Goal: Task Accomplishment & Management: Manage account settings

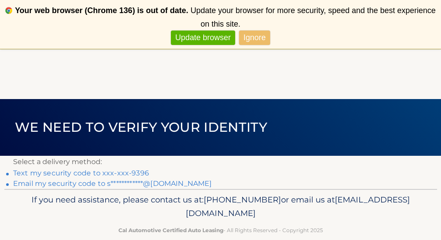
click at [260, 40] on link "Ignore" at bounding box center [254, 38] width 31 height 14
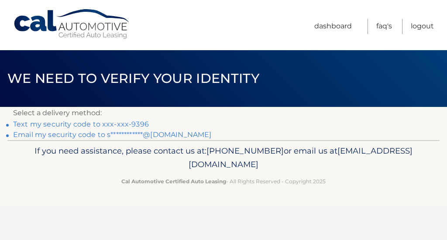
click at [118, 124] on link "Text my security code to xxx-xxx-9396" at bounding box center [81, 124] width 136 height 8
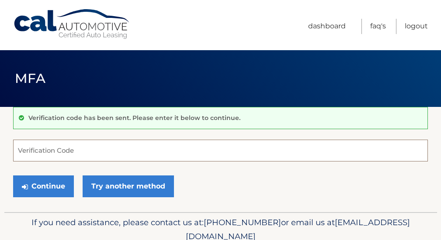
click at [118, 147] on input "Verification Code" at bounding box center [220, 151] width 415 height 22
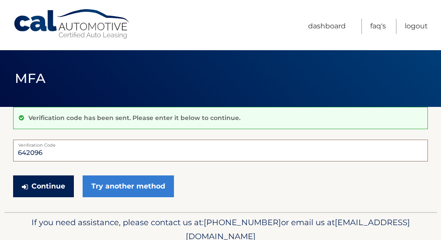
type input "642096"
click at [62, 187] on button "Continue" at bounding box center [43, 187] width 61 height 22
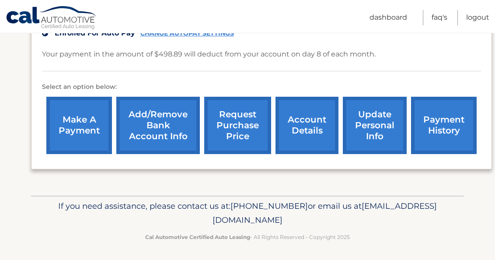
scroll to position [237, 0]
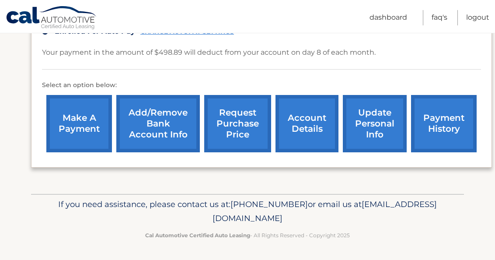
click at [248, 134] on link "request purchase price" at bounding box center [237, 123] width 67 height 57
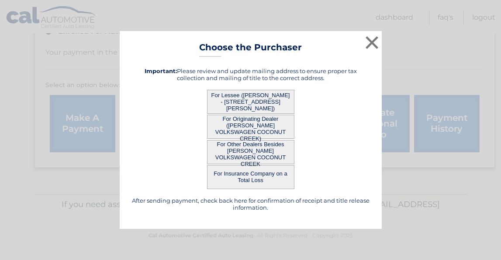
click at [301, 202] on h5 "After sending payment, check back here for confirmation of receipt and title re…" at bounding box center [251, 204] width 240 height 14
click at [247, 100] on button "For Lessee ([PERSON_NAME] - [STREET_ADDRESS][PERSON_NAME])" at bounding box center [250, 102] width 87 height 24
click at [252, 120] on button "For Originating Dealer ([PERSON_NAME] VOLKSWAGEN COCONUT CREEK)" at bounding box center [250, 126] width 87 height 24
click at [253, 146] on button "For Other Dealers Besides GUNTHER VOLKSWAGEN COCONUT CREEK" at bounding box center [250, 152] width 87 height 24
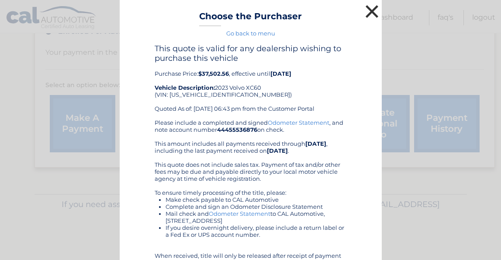
click at [367, 8] on button "×" at bounding box center [372, 11] width 17 height 17
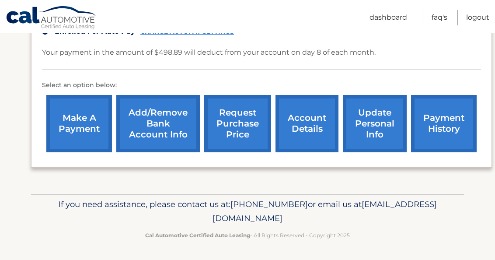
click at [313, 124] on link "account details" at bounding box center [306, 123] width 63 height 57
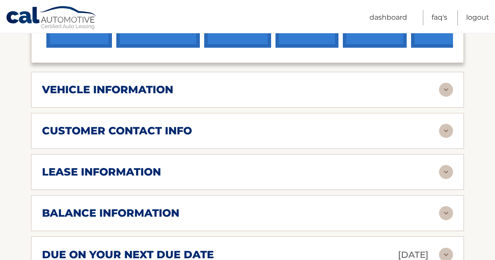
scroll to position [357, 0]
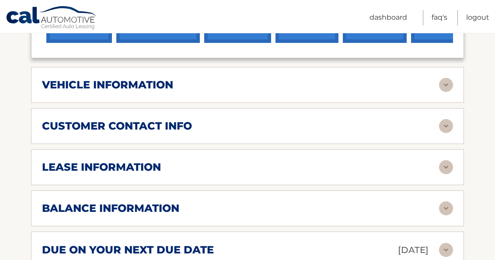
click at [440, 165] on img at bounding box center [446, 167] width 14 height 14
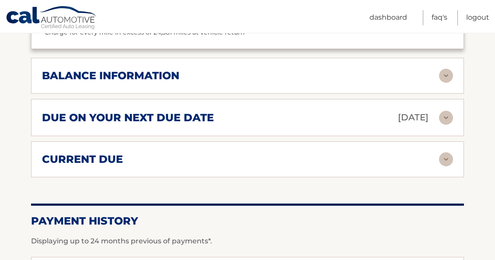
scroll to position [652, 0]
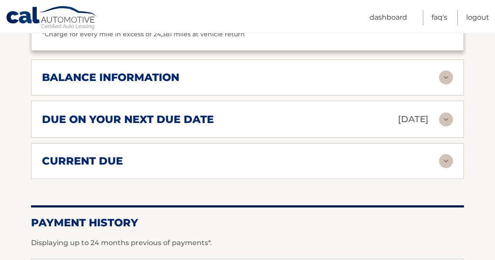
click at [450, 163] on img at bounding box center [446, 161] width 14 height 14
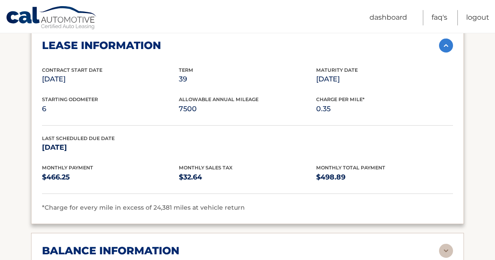
scroll to position [605, 0]
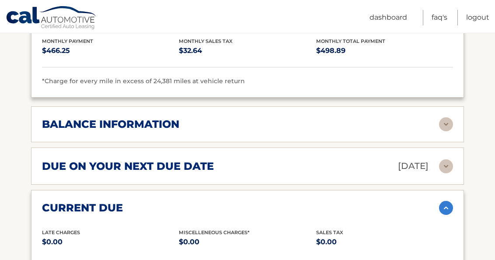
click at [447, 125] on img at bounding box center [446, 124] width 14 height 14
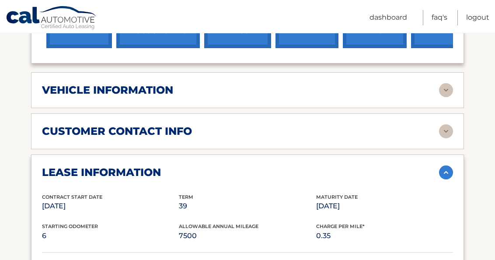
scroll to position [347, 0]
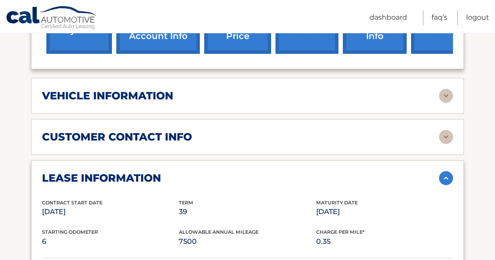
click at [446, 99] on img at bounding box center [446, 96] width 14 height 14
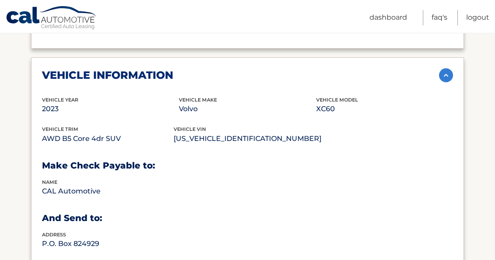
scroll to position [507, 0]
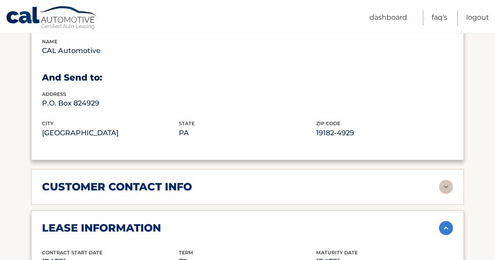
click at [444, 180] on img at bounding box center [446, 187] width 14 height 14
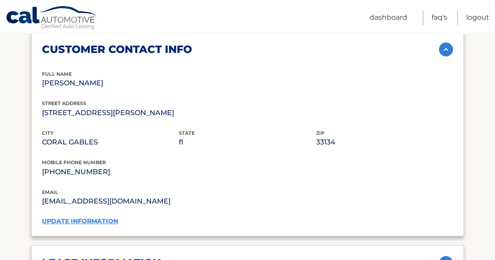
scroll to position [647, 0]
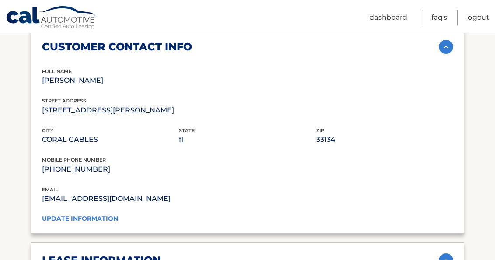
click at [54, 214] on link "update information" at bounding box center [80, 218] width 76 height 8
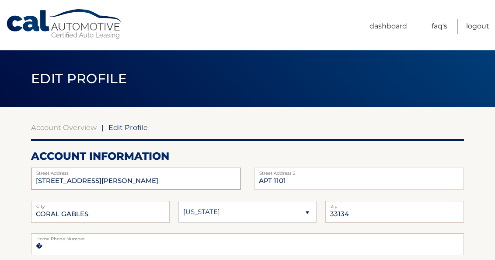
drag, startPoint x: 111, startPoint y: 179, endPoint x: 33, endPoint y: 174, distance: 77.9
click at [33, 174] on input "[STREET_ADDRESS][PERSON_NAME]" at bounding box center [136, 178] width 210 height 22
type input "[STREET_ADDRESS][PERSON_NAME]"
select select "FL"
drag, startPoint x: 303, startPoint y: 182, endPoint x: 257, endPoint y: 176, distance: 47.2
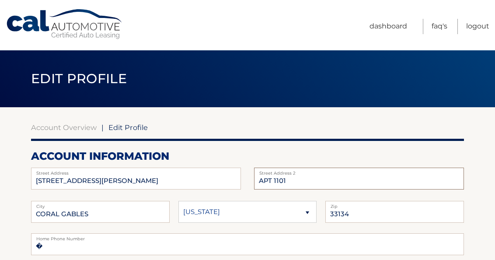
click at [257, 176] on input "APT 1101" at bounding box center [359, 178] width 210 height 22
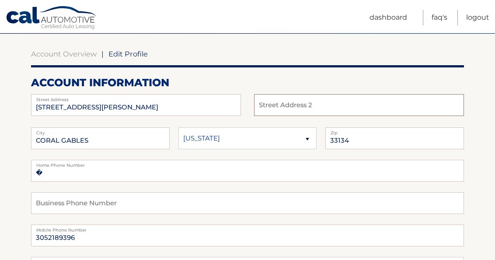
scroll to position [86, 0]
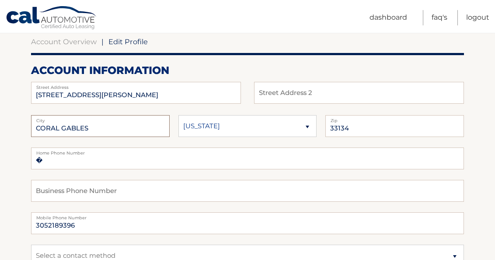
drag, startPoint x: 142, startPoint y: 127, endPoint x: 83, endPoint y: 125, distance: 59.5
click at [83, 125] on input "CORAL GABLES" at bounding box center [100, 126] width 139 height 22
type input "C"
type input "Pompano Beach"
click at [368, 128] on input "33134" at bounding box center [394, 126] width 139 height 22
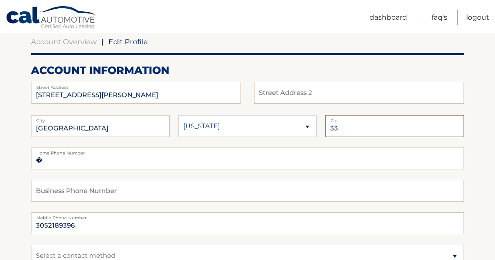
type input "33069"
click at [205, 175] on fieldset "� Home Phone Number Business Phone Number 3052189396 Mobile Phone Number Select…" at bounding box center [247, 211] width 433 height 129
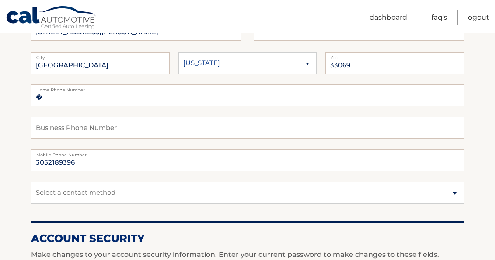
scroll to position [153, 0]
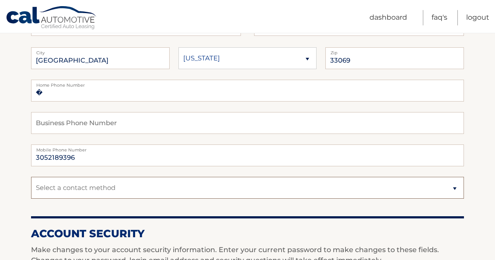
click at [205, 186] on select "Select a contact method Mobile Home" at bounding box center [247, 188] width 433 height 22
select select "1"
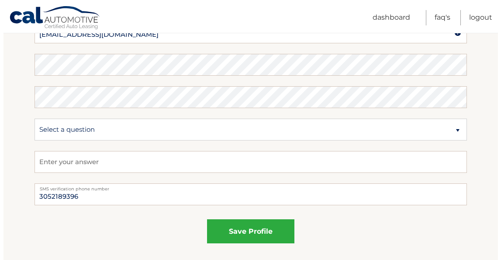
scroll to position [550, 0]
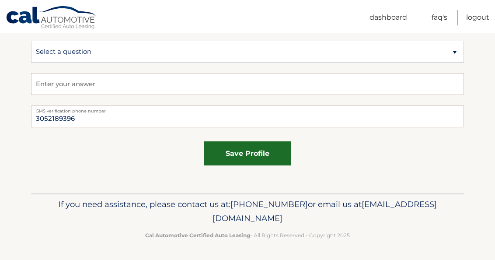
click at [225, 162] on button "save profile" at bounding box center [247, 153] width 87 height 24
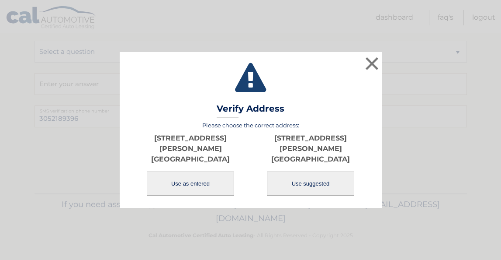
click at [285, 180] on button "Use suggested" at bounding box center [310, 183] width 87 height 24
type input "[STREET_ADDRESS][PERSON_NAME]"
type input "[GEOGRAPHIC_DATA]"
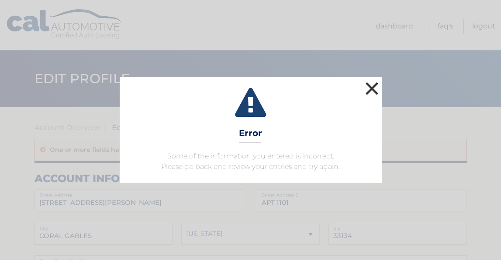
click at [373, 87] on button "×" at bounding box center [372, 88] width 17 height 17
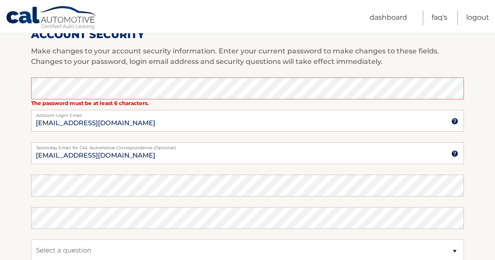
scroll to position [376, 0]
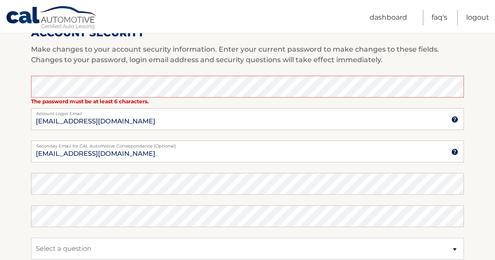
click at [190, 104] on fieldset "The password must be at least 6 characters. Enter your current password to make…" at bounding box center [247, 189] width 433 height 226
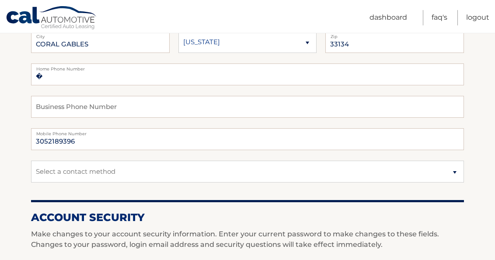
scroll to position [101, 0]
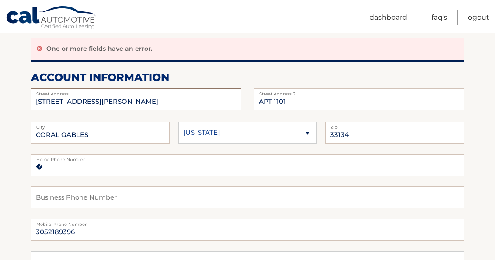
drag, startPoint x: 127, startPoint y: 105, endPoint x: 76, endPoint y: 96, distance: 51.9
click at [76, 96] on input "[STREET_ADDRESS][PERSON_NAME]" at bounding box center [136, 99] width 210 height 22
type input "[STREET_ADDRESS][PERSON_NAME]"
select select "FL"
type input "POMPANO BEACH"
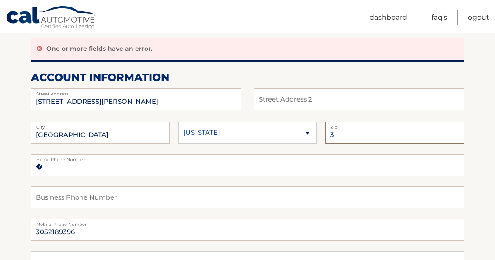
type input "33069"
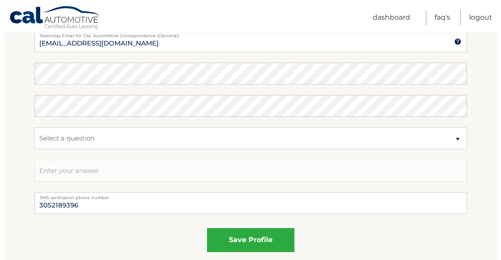
scroll to position [572, 0]
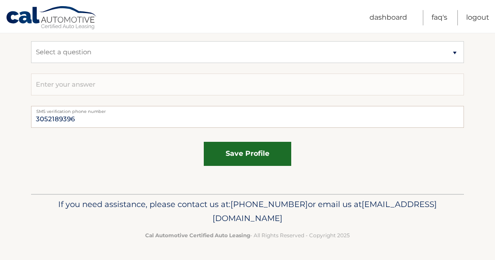
click at [224, 154] on button "save profile" at bounding box center [247, 154] width 87 height 24
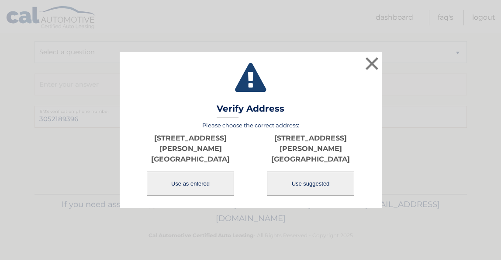
click at [290, 182] on button "Use suggested" at bounding box center [310, 183] width 87 height 24
type input "601 MISTY OAKS LN"
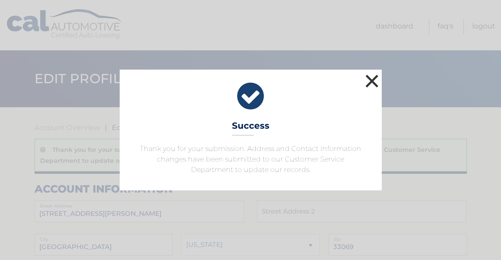
click at [370, 86] on button "×" at bounding box center [372, 80] width 17 height 17
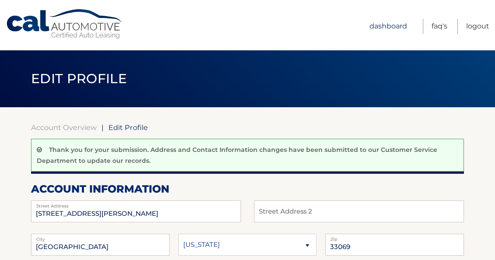
click at [377, 28] on link "Dashboard" at bounding box center [388, 26] width 38 height 15
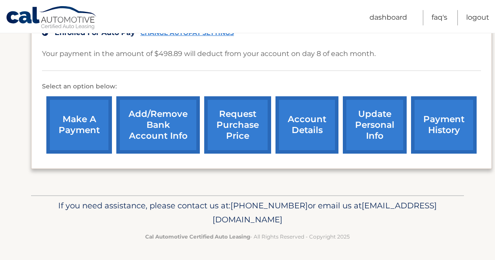
scroll to position [237, 0]
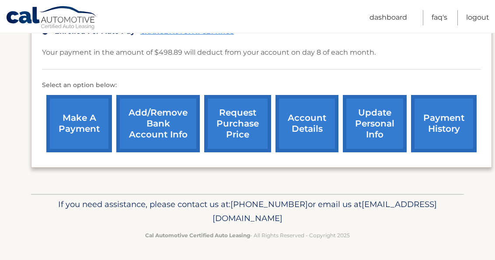
click at [244, 116] on link "request purchase price" at bounding box center [237, 123] width 67 height 57
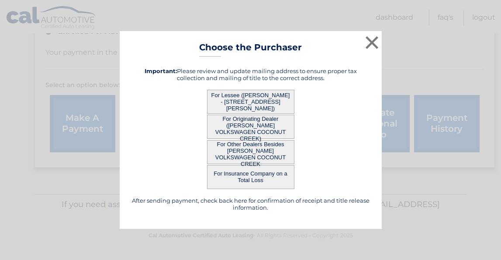
click at [240, 126] on button "For Originating Dealer ([PERSON_NAME] VOLKSWAGEN COCONUT CREEK)" at bounding box center [250, 126] width 87 height 24
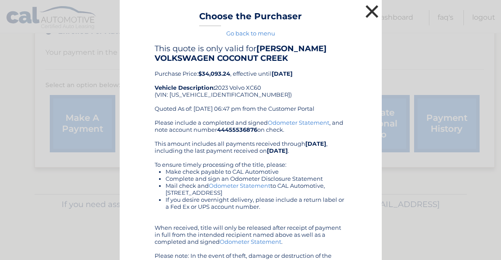
click at [371, 9] on button "×" at bounding box center [372, 11] width 17 height 17
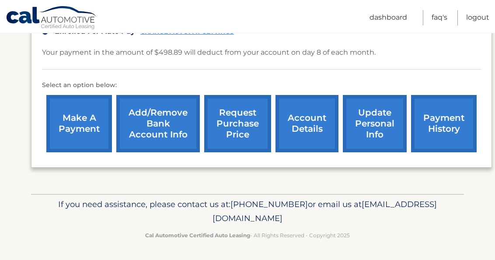
click at [246, 107] on link "request purchase price" at bounding box center [237, 123] width 67 height 57
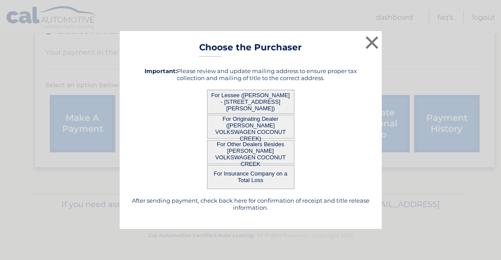
click at [238, 101] on button "For Lessee ([PERSON_NAME] - [STREET_ADDRESS][PERSON_NAME])" at bounding box center [250, 102] width 87 height 24
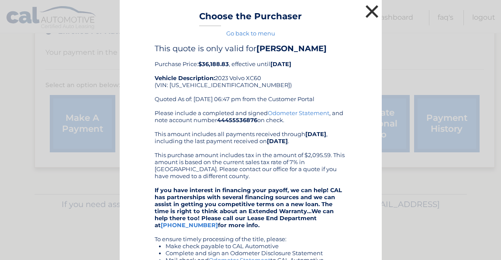
click at [364, 12] on button "×" at bounding box center [372, 11] width 17 height 17
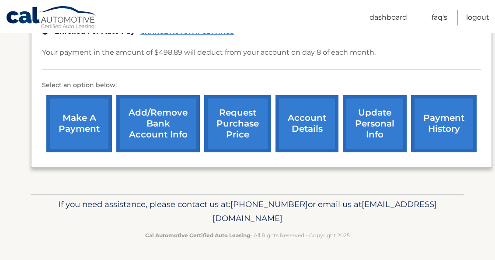
click at [246, 114] on link "request purchase price" at bounding box center [237, 123] width 67 height 57
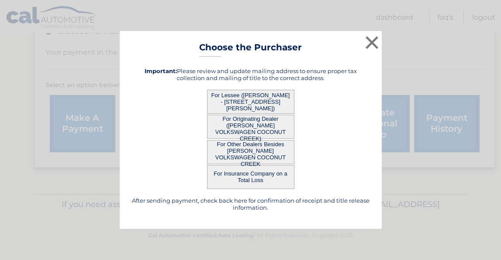
click at [247, 149] on button "For Other Dealers Besides GUNTHER VOLKSWAGEN COCONUT CREEK" at bounding box center [250, 152] width 87 height 24
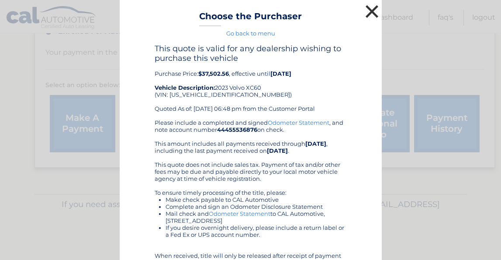
click at [368, 13] on button "×" at bounding box center [372, 11] width 17 height 17
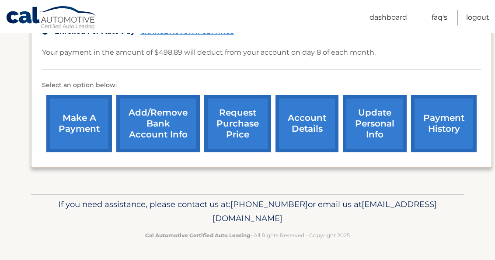
click at [253, 116] on link "request purchase price" at bounding box center [237, 123] width 67 height 57
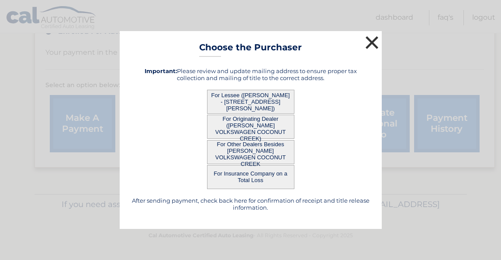
click at [374, 44] on button "×" at bounding box center [372, 42] width 17 height 17
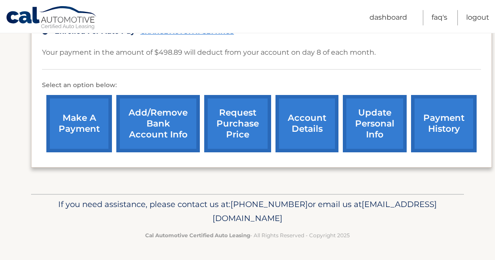
click at [428, 114] on link "payment history" at bounding box center [444, 123] width 66 height 57
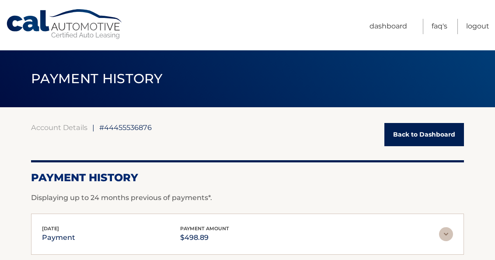
scroll to position [120, 0]
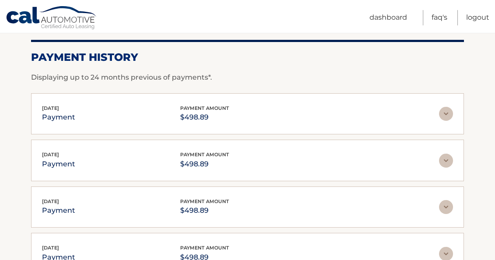
click at [438, 113] on div "[DATE] payment payment amount $498.89" at bounding box center [240, 114] width 397 height 20
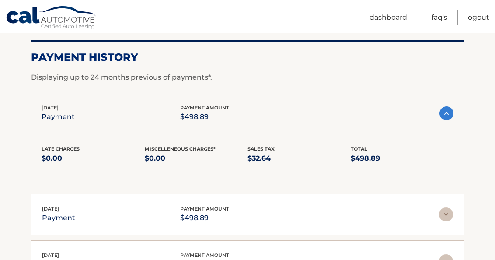
click at [442, 112] on img at bounding box center [446, 113] width 14 height 14
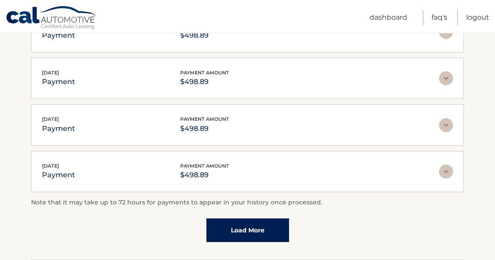
scroll to position [250, 0]
